Goal: Navigation & Orientation: Find specific page/section

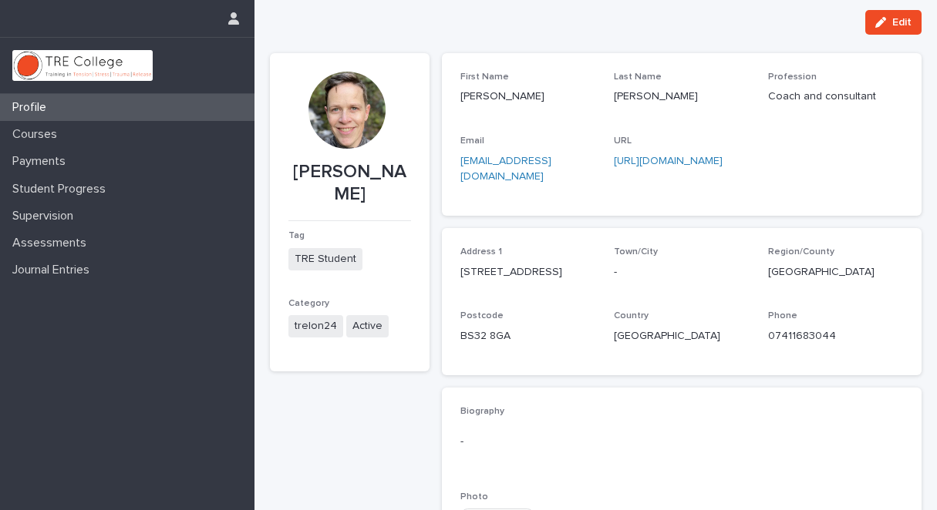
scroll to position [16, 0]
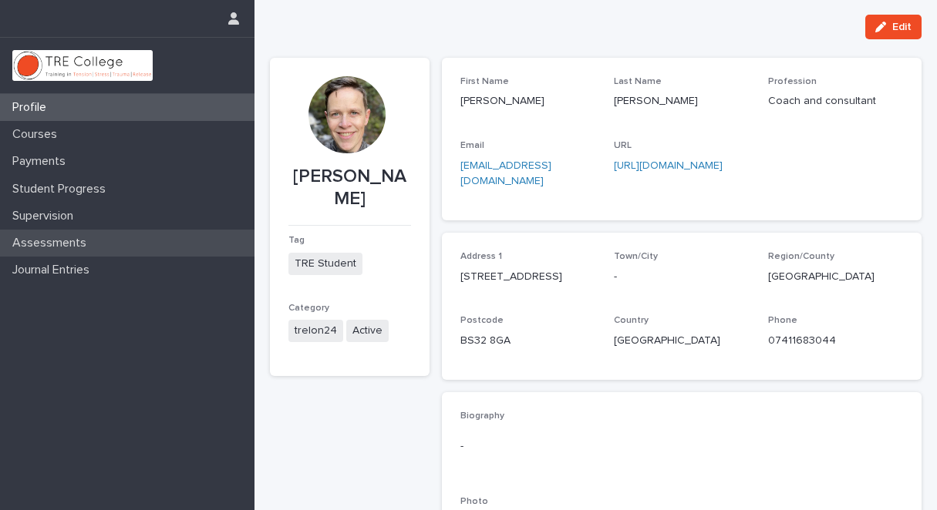
click at [61, 241] on p "Assessments" at bounding box center [52, 243] width 93 height 15
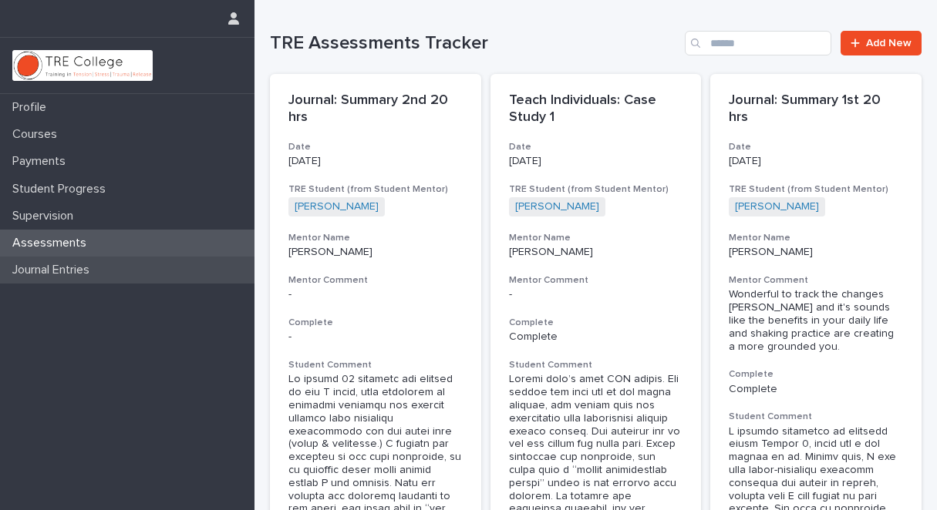
click at [68, 268] on p "Journal Entries" at bounding box center [54, 270] width 96 height 15
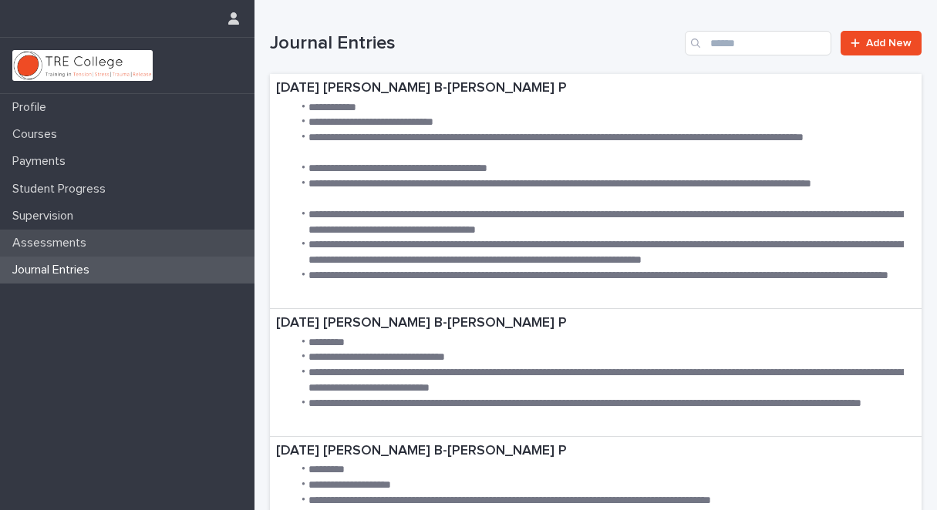
click at [58, 241] on p "Assessments" at bounding box center [52, 243] width 93 height 15
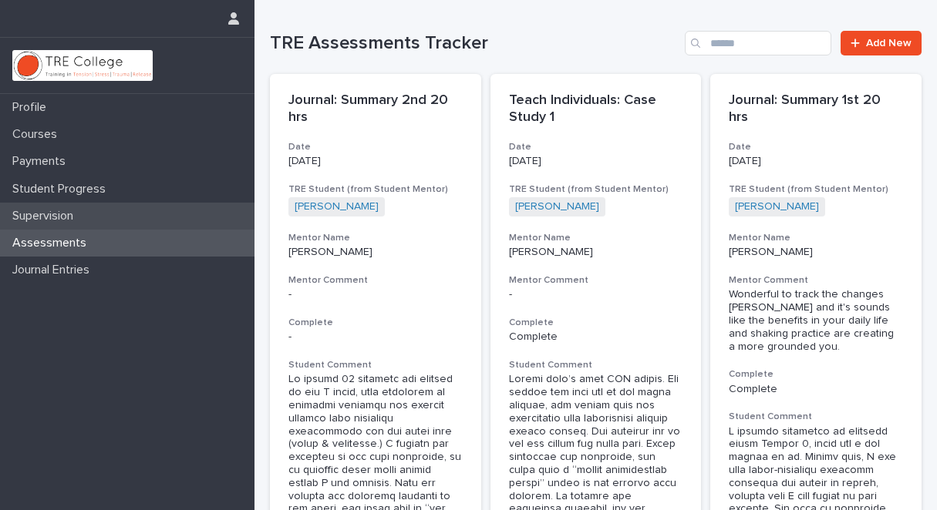
click at [52, 217] on p "Supervision" at bounding box center [45, 216] width 79 height 15
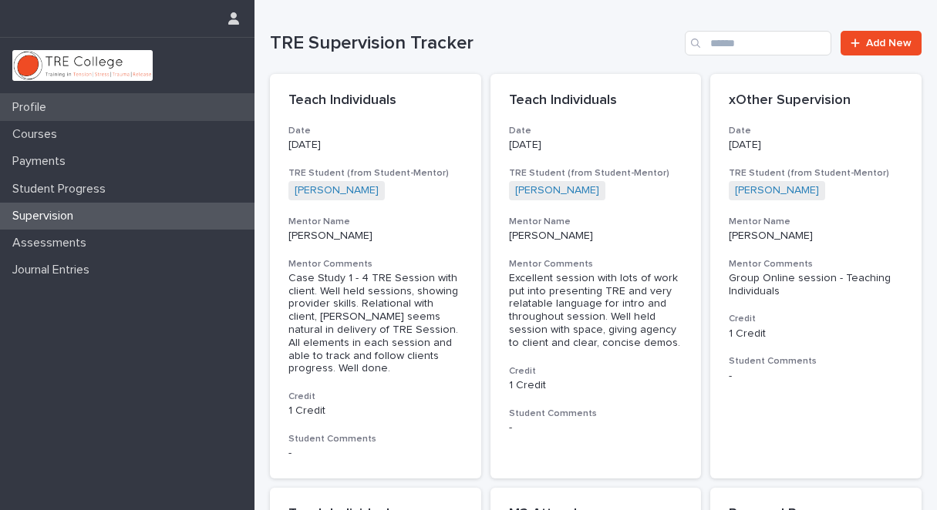
click at [45, 104] on p "Profile" at bounding box center [32, 107] width 52 height 15
